Goal: Information Seeking & Learning: Find specific fact

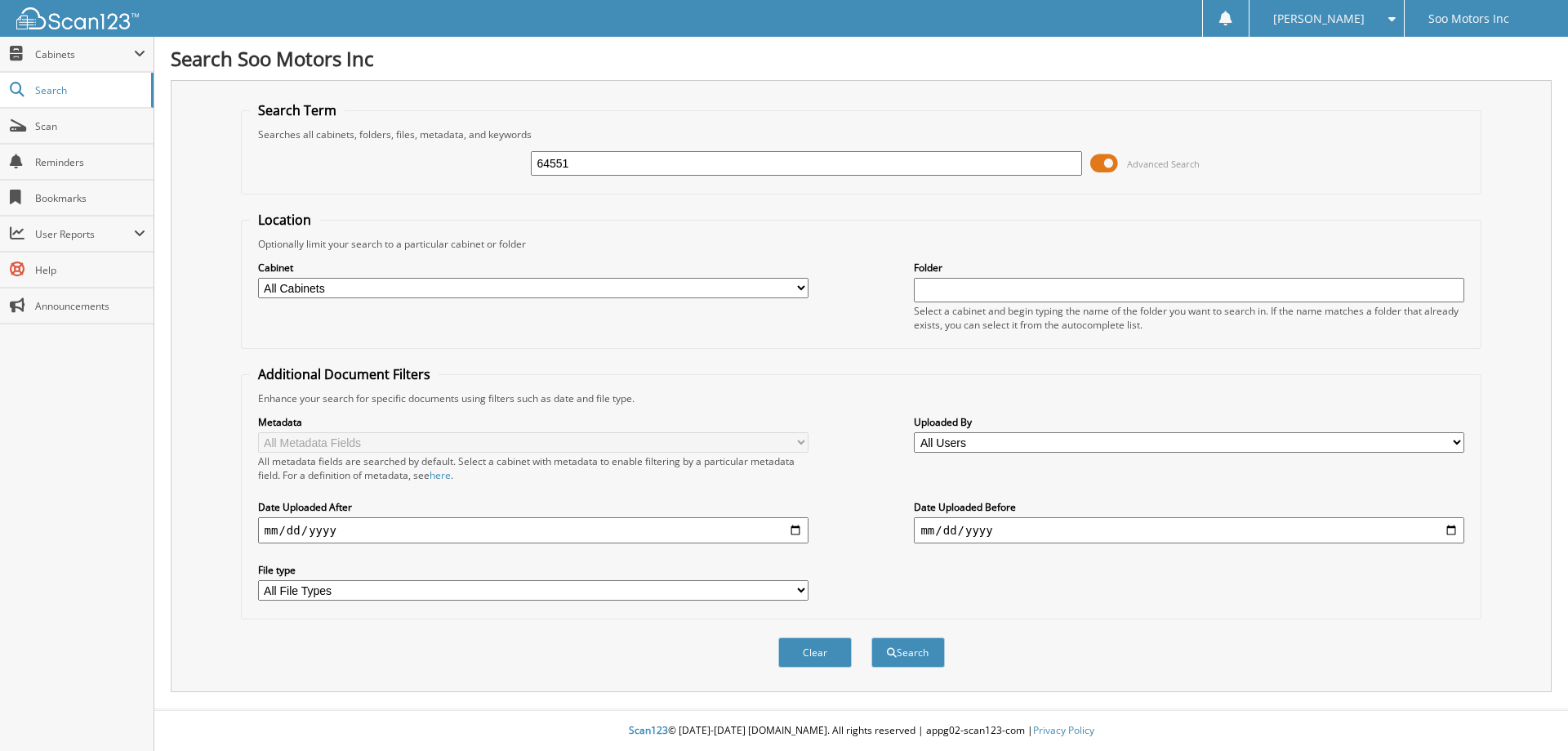
type input "64551"
click at [872, 637] on button "Search" at bounding box center [909, 652] width 74 height 30
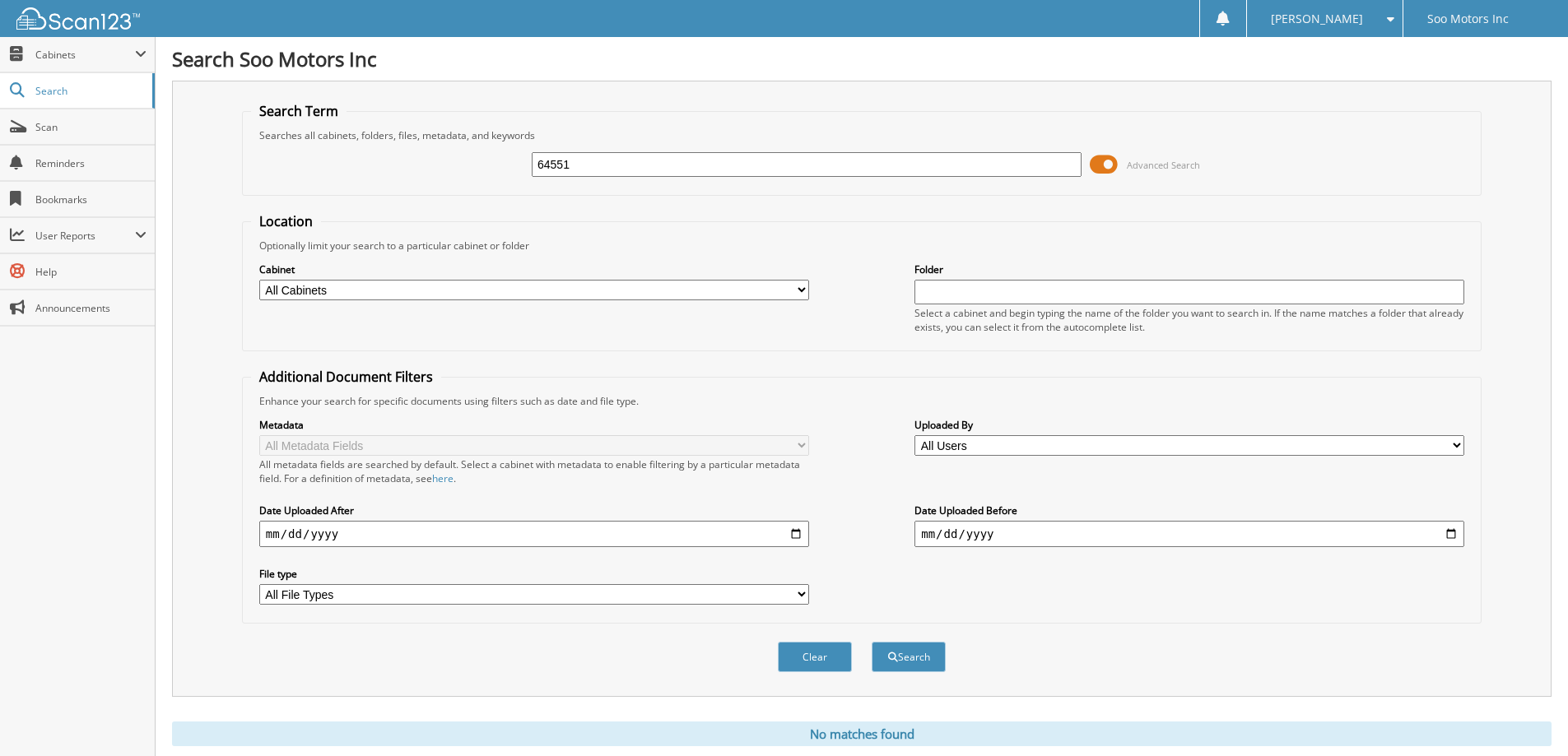
click at [1112, 167] on span at bounding box center [1103, 164] width 28 height 24
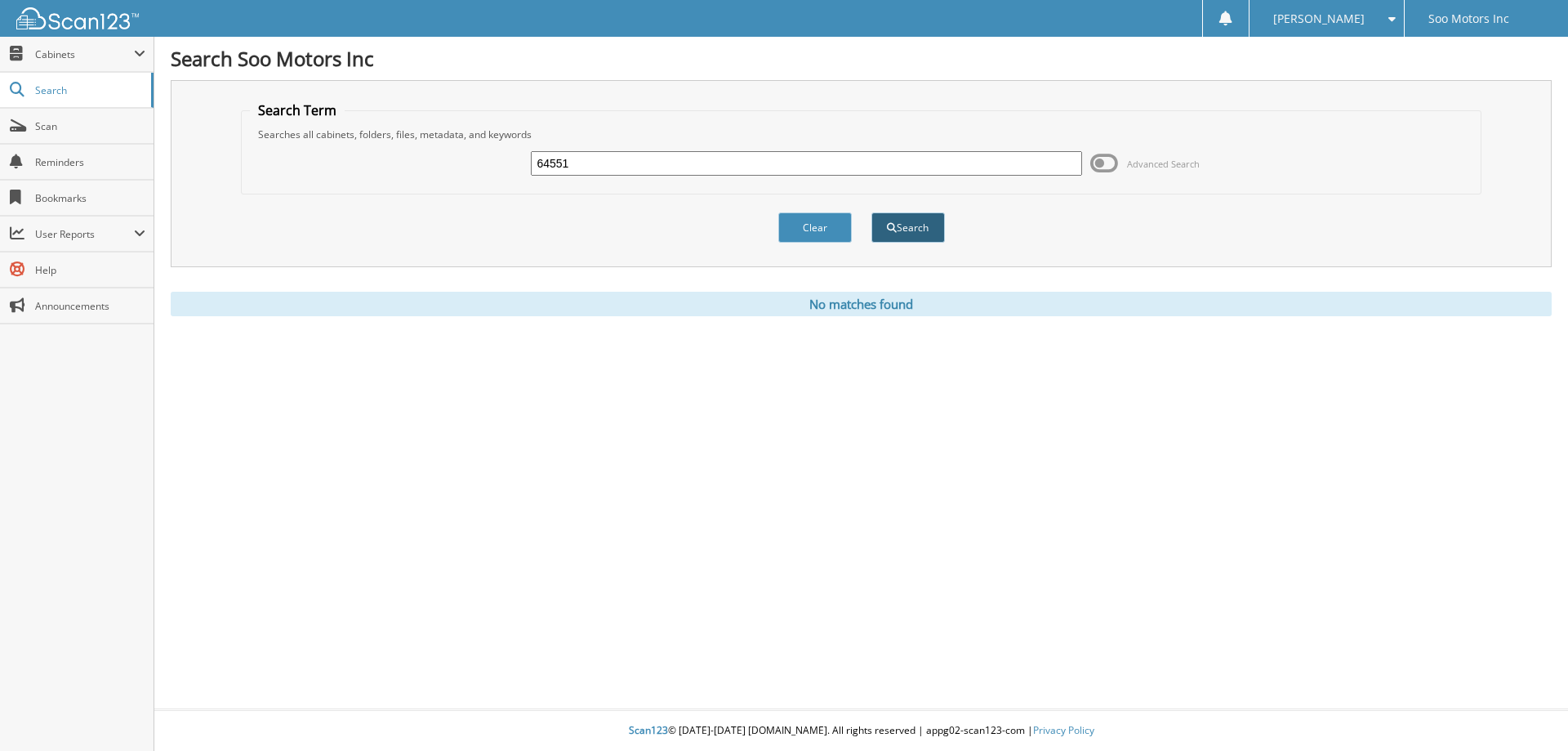
click at [926, 234] on button "Search" at bounding box center [909, 227] width 74 height 30
